Goal: Obtain resource: Obtain resource

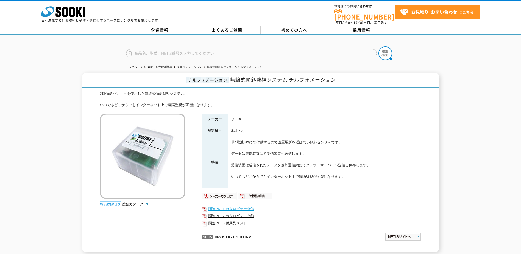
click at [234, 206] on link "関連PDF1 カタログデータ①" at bounding box center [312, 208] width 220 height 7
click at [237, 212] on link "関連PDF2 カタログデータ②" at bounding box center [312, 215] width 220 height 7
click at [233, 220] on link "関連PDF3 付属品リスト" at bounding box center [312, 223] width 220 height 7
click at [226, 192] on img at bounding box center [220, 196] width 36 height 9
click at [261, 192] on img at bounding box center [256, 196] width 36 height 9
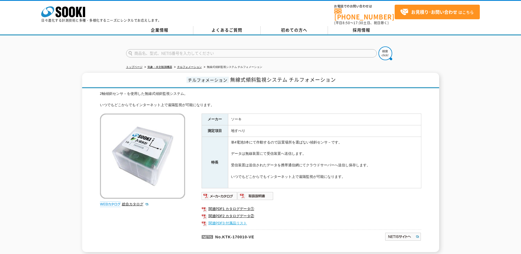
click at [241, 220] on link "関連PDF3 付属品リスト" at bounding box center [312, 223] width 220 height 7
click at [241, 213] on link "関連PDF2 カタログデータ②" at bounding box center [312, 215] width 220 height 7
click at [233, 206] on link "関連PDF1 カタログデータ①" at bounding box center [312, 208] width 220 height 7
click at [261, 192] on img at bounding box center [256, 196] width 36 height 9
click at [239, 205] on link "関連PDF1 カタログデータ①" at bounding box center [312, 208] width 220 height 7
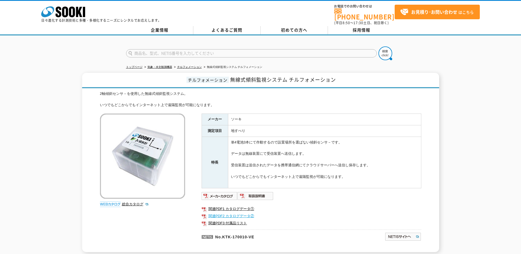
click at [226, 212] on link "関連PDF2 カタログデータ②" at bounding box center [312, 215] width 220 height 7
click at [241, 220] on link "関連PDF3 付属品リスト" at bounding box center [312, 223] width 220 height 7
